Goal: Check status: Check status

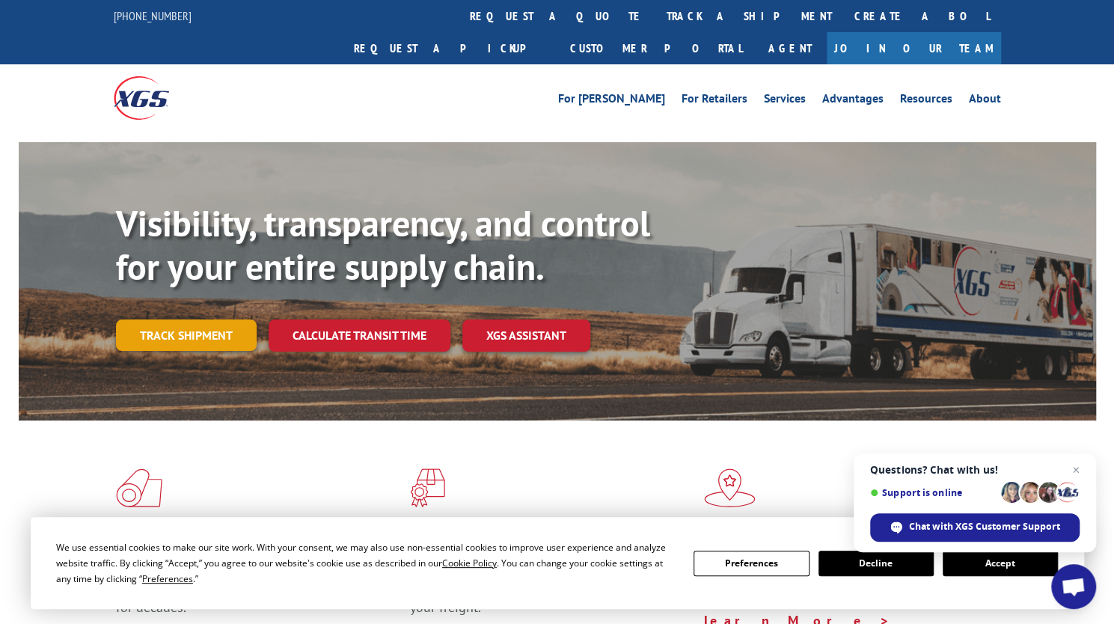
click at [180, 319] on link "Track shipment" at bounding box center [186, 334] width 141 height 31
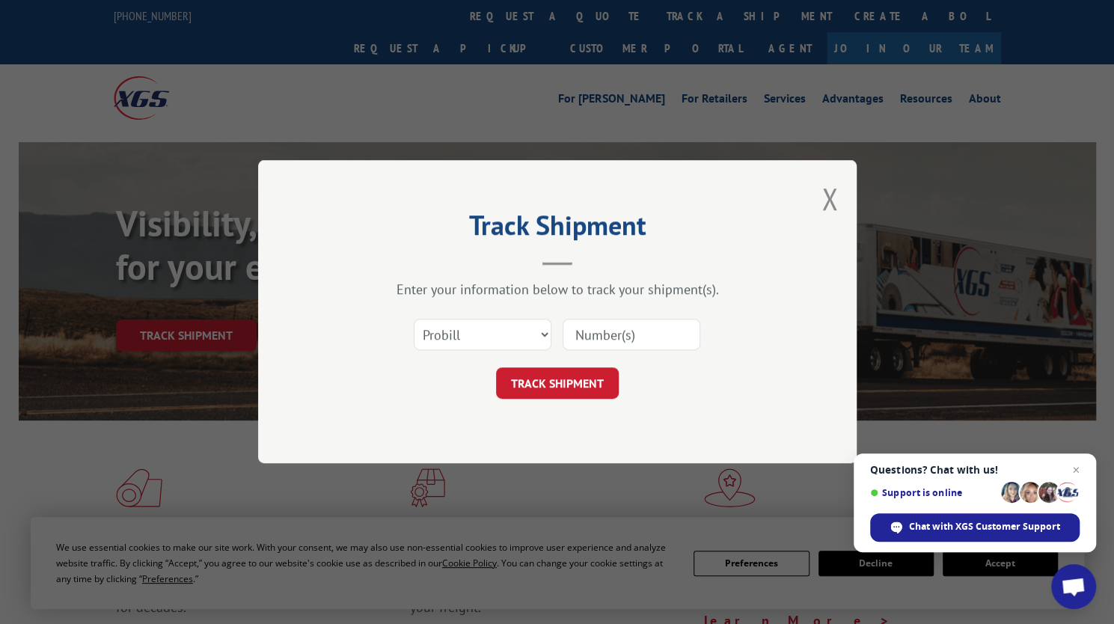
click at [587, 330] on input at bounding box center [632, 334] width 138 height 31
type input "17664162"
click at [574, 392] on button "TRACK SHIPMENT" at bounding box center [557, 383] width 123 height 31
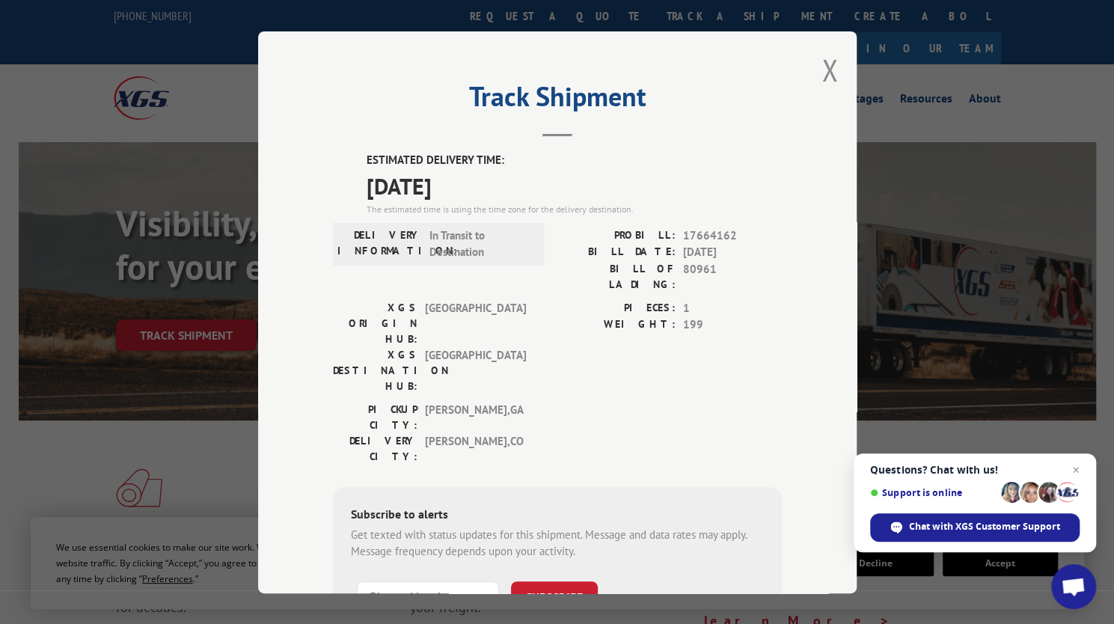
click at [706, 235] on span "17664162" at bounding box center [732, 235] width 99 height 17
copy span "17664162"
click at [824, 74] on button "Close modal" at bounding box center [829, 70] width 16 height 40
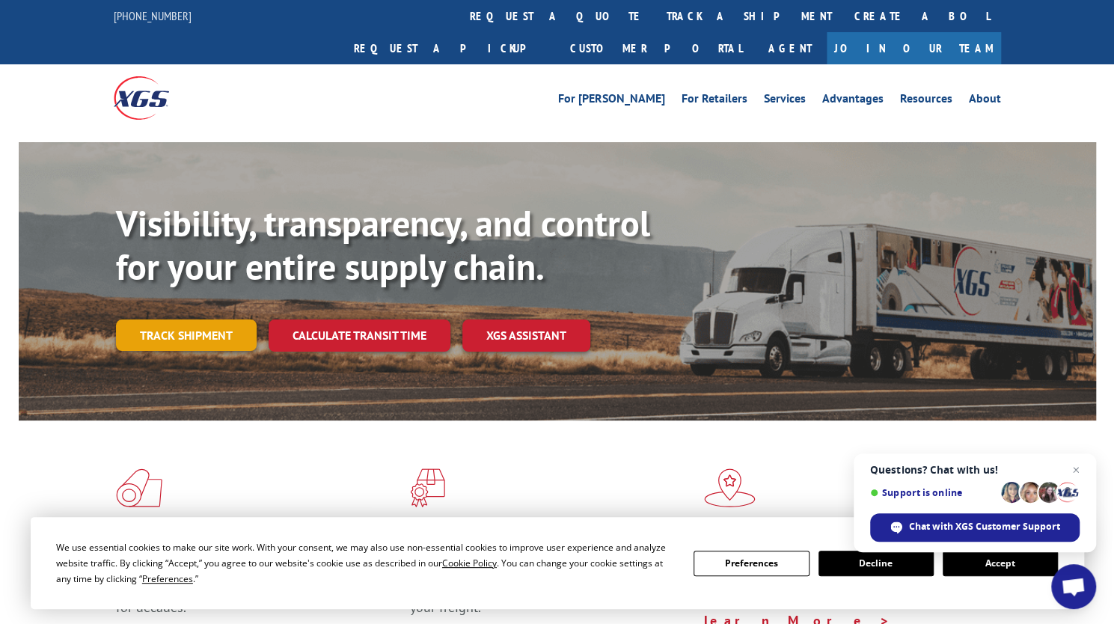
click at [201, 319] on link "Track shipment" at bounding box center [186, 334] width 141 height 31
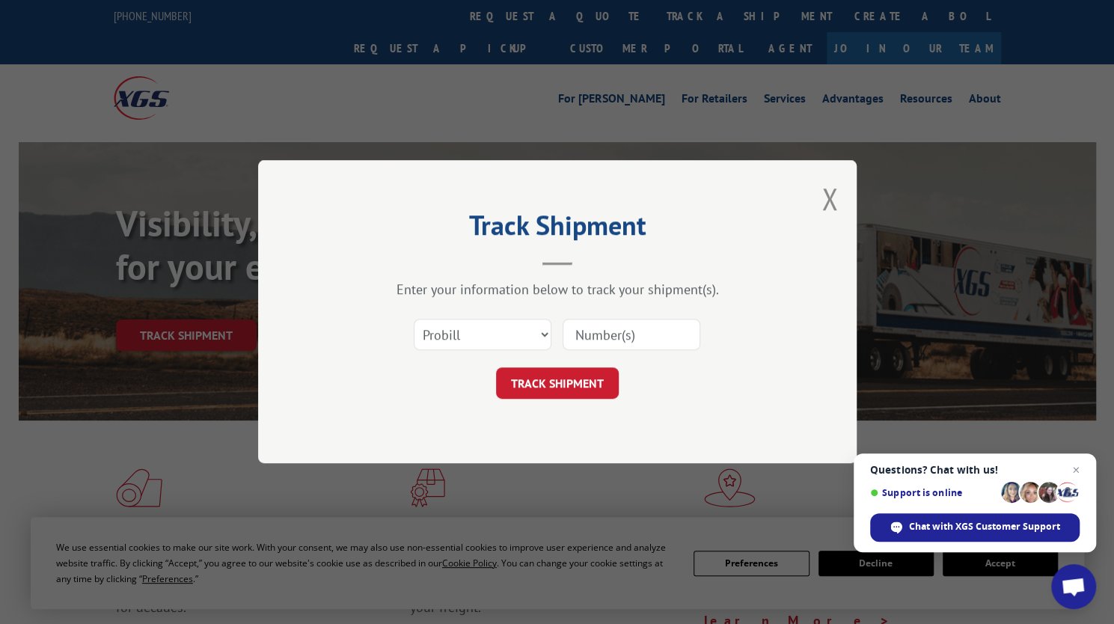
click at [608, 334] on input at bounding box center [632, 334] width 138 height 31
click at [607, 333] on input at bounding box center [632, 334] width 138 height 31
click at [607, 332] on input at bounding box center [632, 334] width 138 height 31
